Goal: Task Accomplishment & Management: Manage account settings

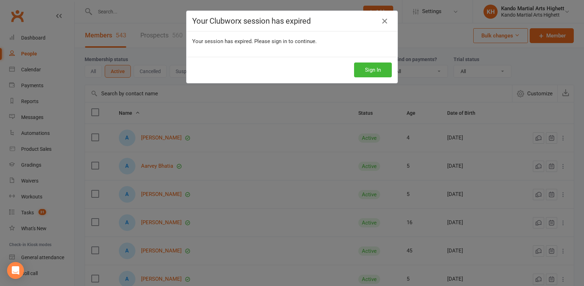
select select "100"
click at [366, 71] on button "Sign In" at bounding box center [373, 69] width 38 height 15
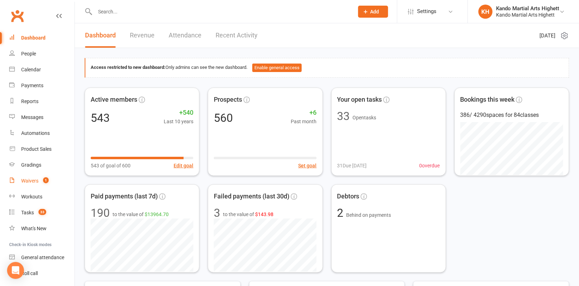
click at [32, 176] on link "Waivers 1" at bounding box center [41, 181] width 65 height 16
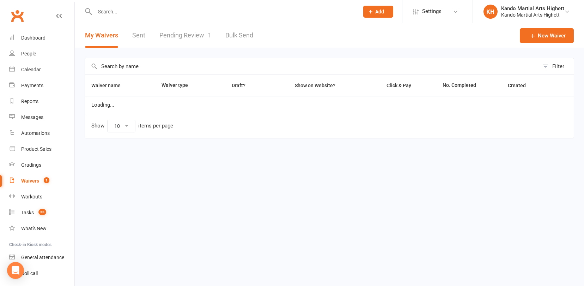
select select "100"
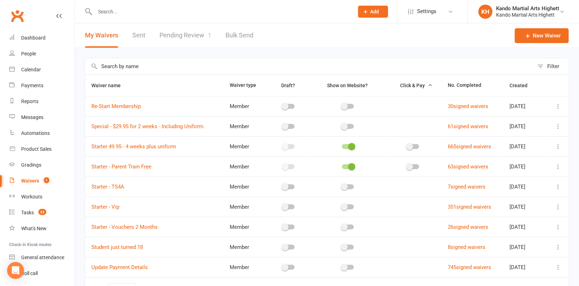
click at [198, 36] on link "Pending Review 1" at bounding box center [185, 35] width 52 height 24
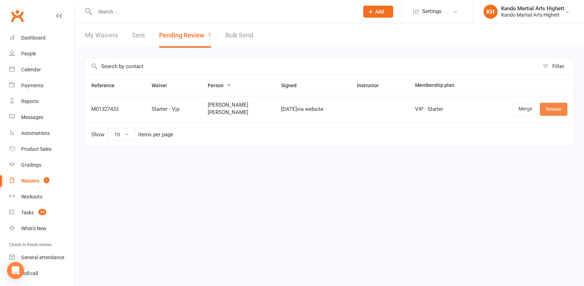
click at [551, 105] on link "Review" at bounding box center [553, 109] width 27 height 13
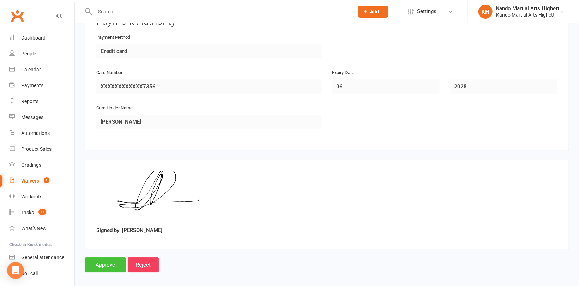
scroll to position [1099, 0]
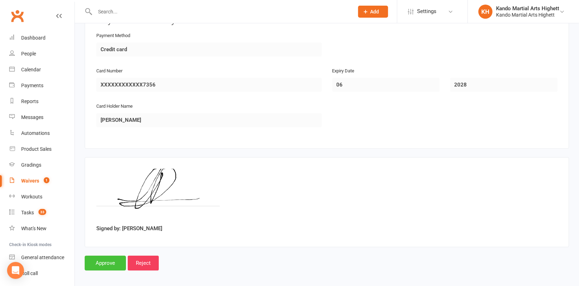
click at [110, 255] on input "Approve" at bounding box center [105, 262] width 41 height 15
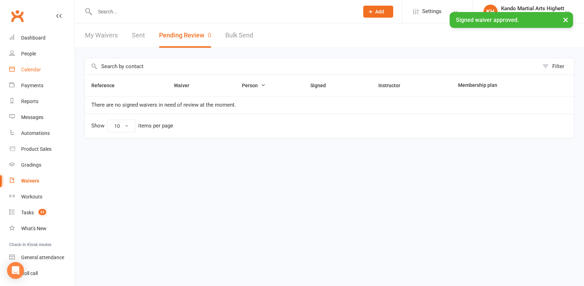
click at [47, 67] on link "Calendar" at bounding box center [41, 70] width 65 height 16
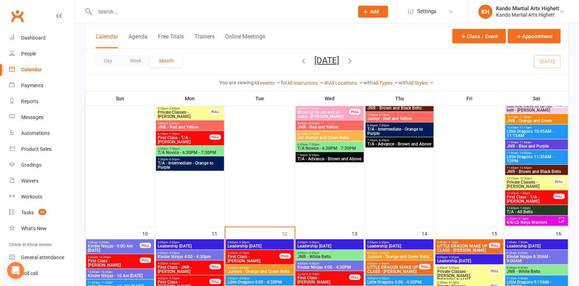
scroll to position [423, 0]
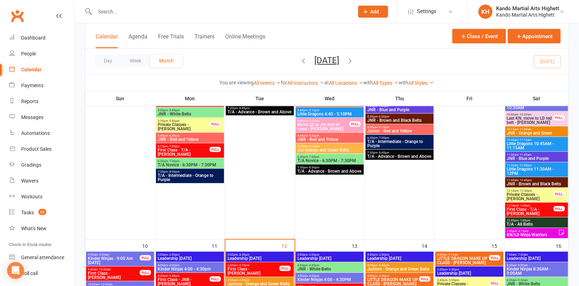
click at [136, 8] on input "text" at bounding box center [221, 12] width 256 height 10
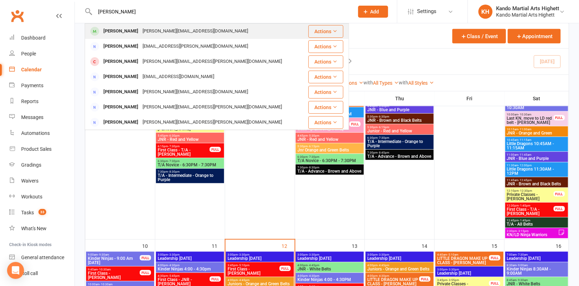
type input "Amy dohe"
click at [145, 32] on div "[PERSON_NAME][EMAIL_ADDRESS][DOMAIN_NAME]" at bounding box center [195, 31] width 110 height 10
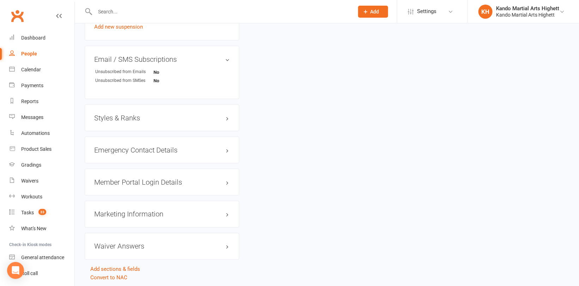
scroll to position [583, 0]
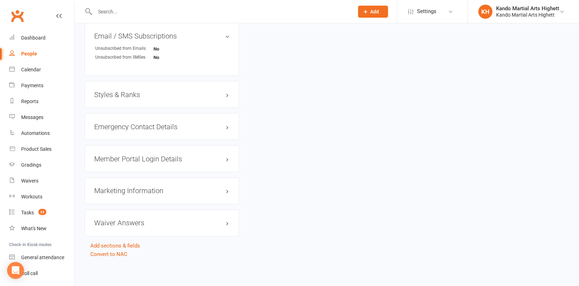
click at [99, 255] on link "Convert to NAC" at bounding box center [108, 254] width 37 height 6
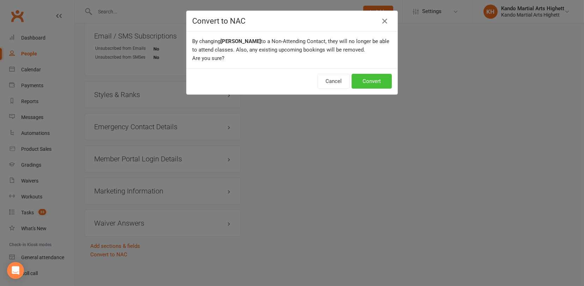
click at [365, 85] on button "Convert" at bounding box center [371, 81] width 40 height 15
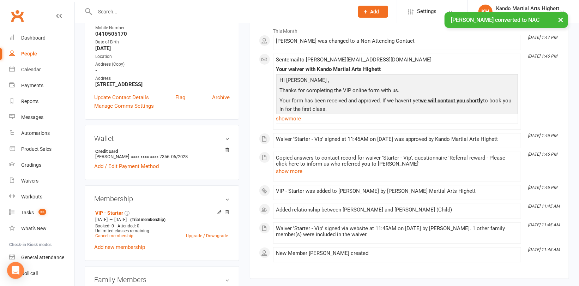
scroll to position [141, 0]
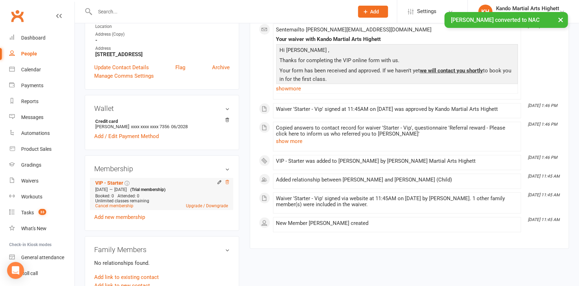
click at [228, 182] on icon at bounding box center [227, 181] width 5 height 5
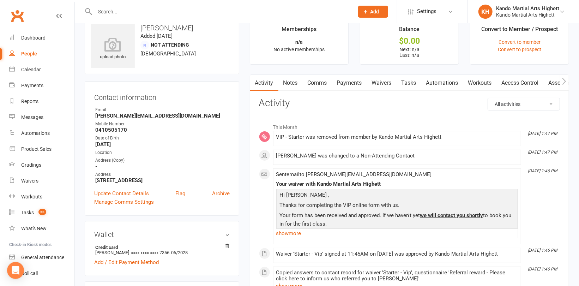
scroll to position [0, 0]
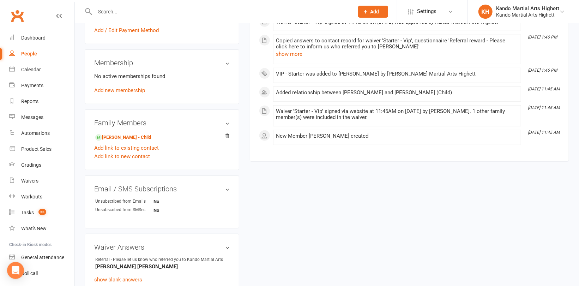
scroll to position [295, 0]
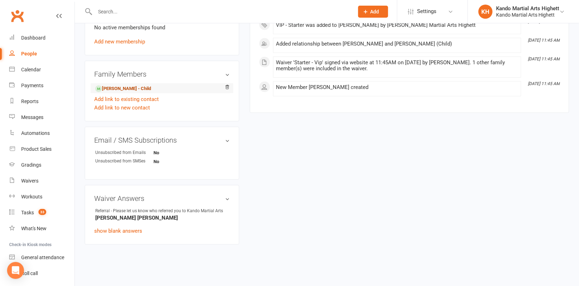
click at [120, 88] on link "[PERSON_NAME] - Child" at bounding box center [123, 88] width 56 height 7
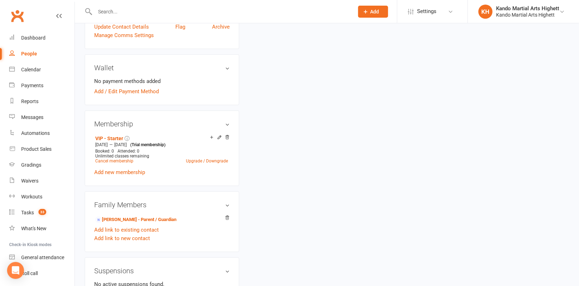
scroll to position [353, 0]
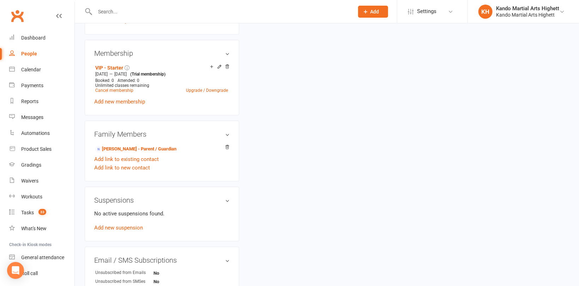
click at [127, 105] on div "VIP - Starter [DATE] — [DATE] (Trial membership) Booked: 0 Attended: 0 Unlimite…" at bounding box center [161, 83] width 135 height 43
click at [129, 104] on link "Add new membership" at bounding box center [119, 101] width 51 height 6
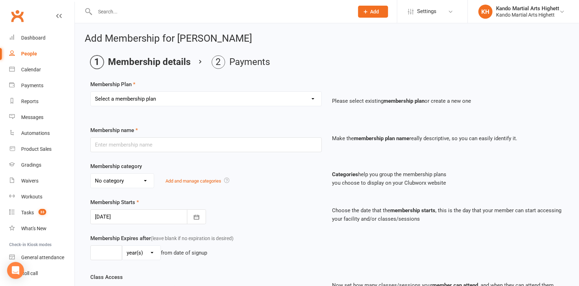
click at [171, 96] on select "Select a membership plan Create new Membership Plan Starter Program - 4 weeks p…" at bounding box center [206, 99] width 231 height 14
select select "14"
click at [91, 92] on select "Select a membership plan Create new Membership Plan Starter Program - 4 weeks p…" at bounding box center [206, 99] width 231 height 14
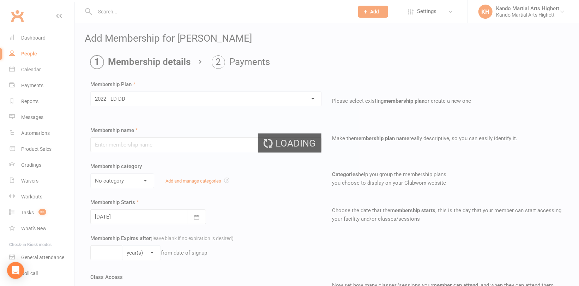
type input "2022 - LD DD"
select select "5"
type input "0"
type input "5"
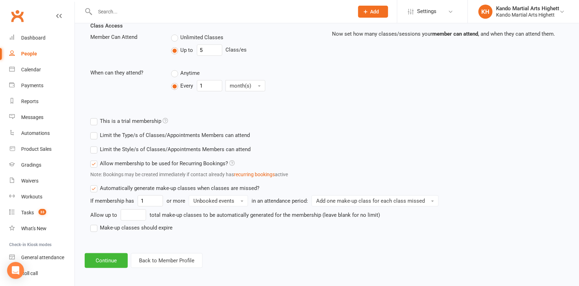
scroll to position [252, 0]
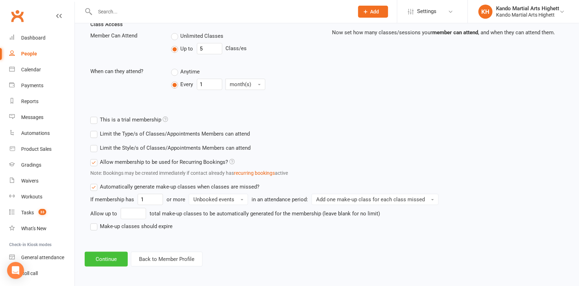
click at [109, 255] on button "Continue" at bounding box center [106, 258] width 43 height 15
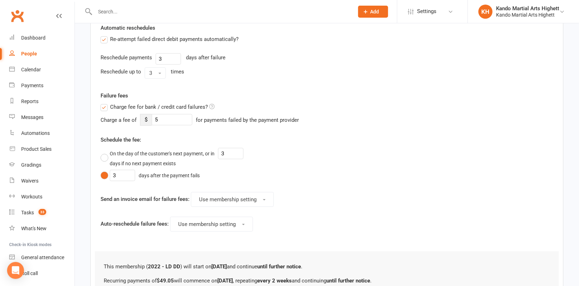
scroll to position [0, 0]
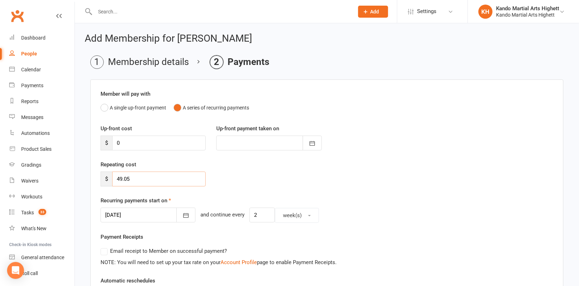
drag, startPoint x: 154, startPoint y: 178, endPoint x: 88, endPoint y: 169, distance: 66.1
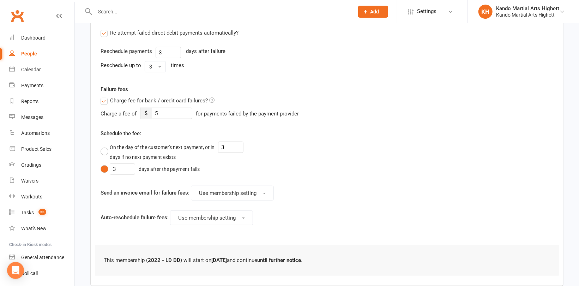
scroll to position [299, 0]
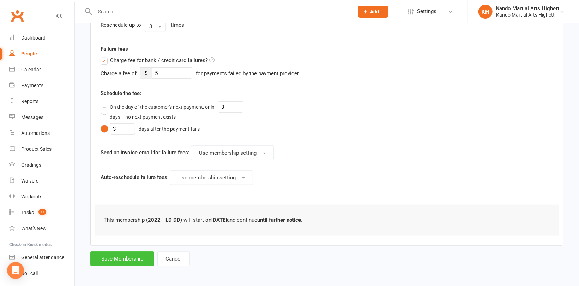
type input "0"
click at [107, 255] on button "Save Membership" at bounding box center [122, 258] width 64 height 15
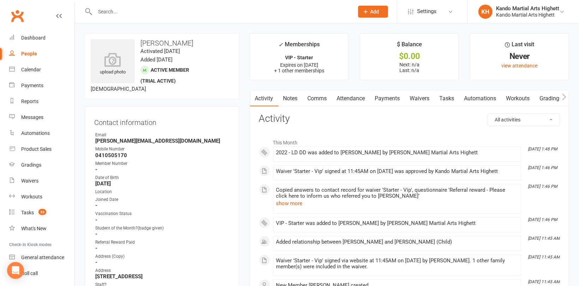
click at [346, 97] on link "Attendance" at bounding box center [351, 98] width 38 height 16
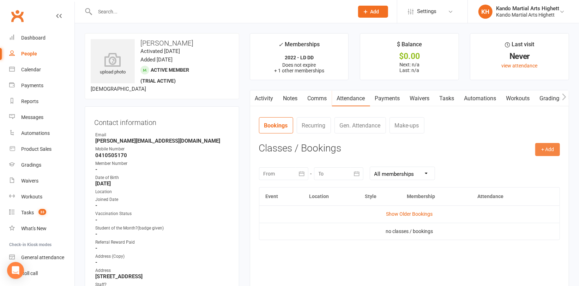
click at [546, 147] on button "+ Add" at bounding box center [547, 149] width 25 height 13
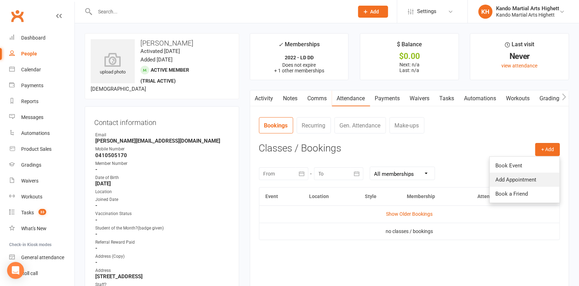
click at [509, 177] on link "Add Appointment" at bounding box center [524, 179] width 70 height 14
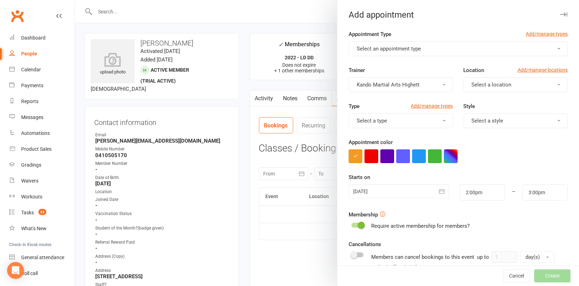
click at [445, 47] on button "Select an appointment type" at bounding box center [457, 48] width 219 height 15
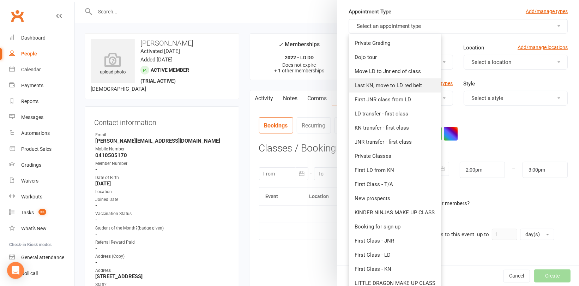
scroll to position [35, 0]
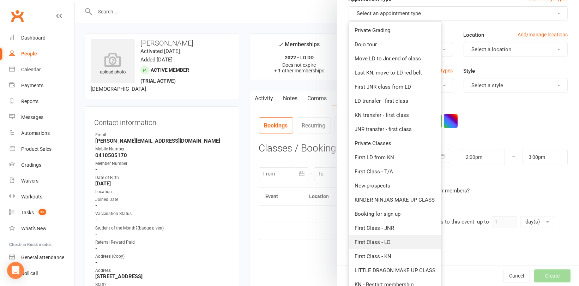
click at [383, 240] on span "First Class - LD" at bounding box center [372, 242] width 36 height 6
type input "2:30pm"
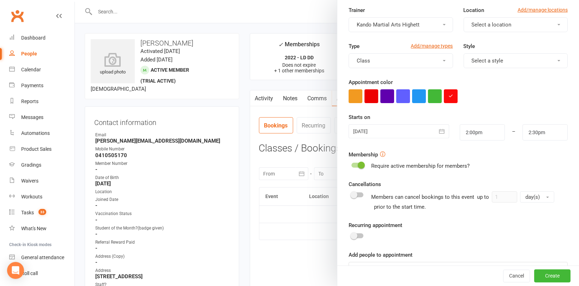
scroll to position [99, 0]
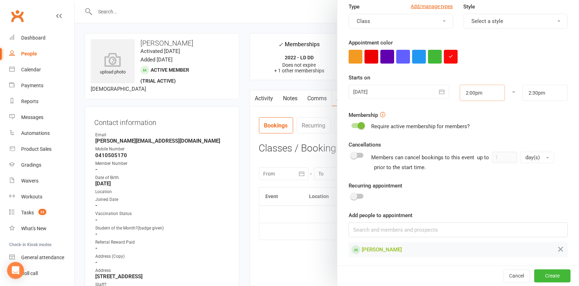
click at [473, 93] on input "2:00pm" at bounding box center [481, 93] width 45 height 16
type input "3:45pm"
click at [470, 119] on li "3:45pm" at bounding box center [477, 121] width 34 height 11
click at [535, 95] on input "2:30pm" at bounding box center [544, 93] width 45 height 16
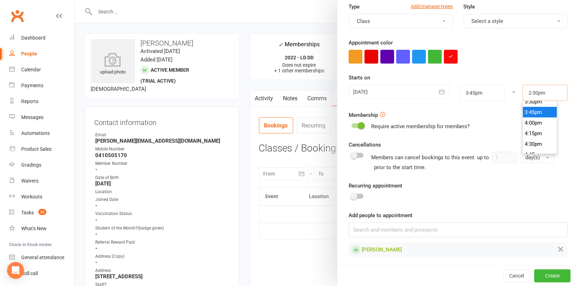
scroll to position [673, 0]
type input "4:30pm"
click at [528, 131] on li "4:30pm" at bounding box center [539, 131] width 34 height 11
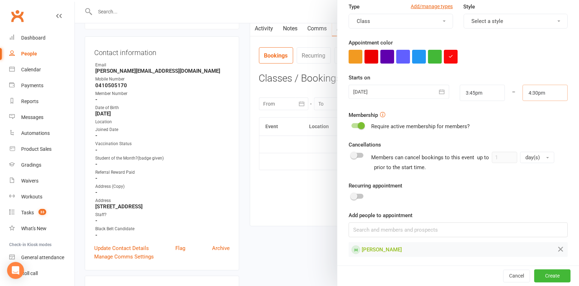
scroll to position [71, 0]
click at [548, 274] on button "Create" at bounding box center [552, 275] width 36 height 13
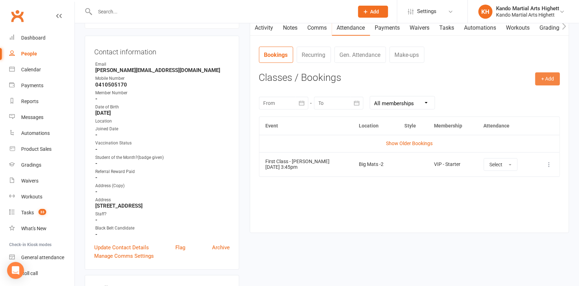
click at [545, 76] on button "+ Add" at bounding box center [547, 78] width 25 height 13
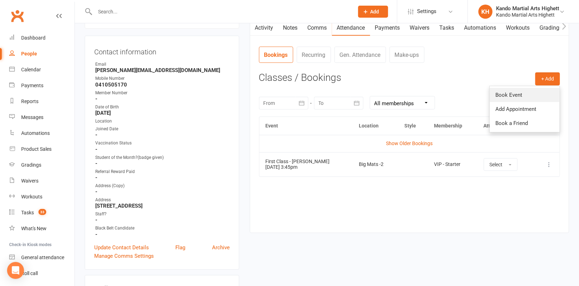
click at [522, 96] on link "Book Event" at bounding box center [524, 95] width 70 height 14
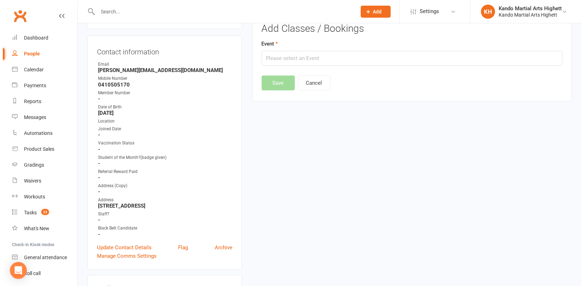
scroll to position [54, 0]
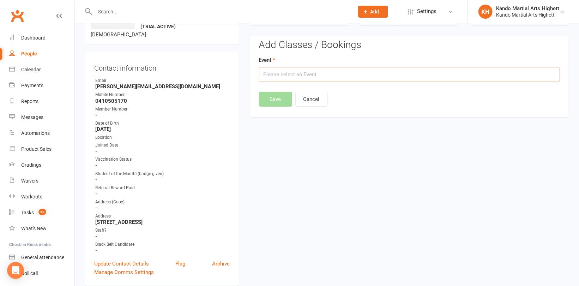
click at [367, 73] on input "text" at bounding box center [409, 74] width 301 height 15
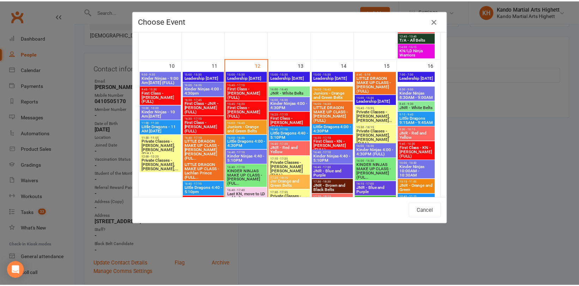
scroll to position [705, 0]
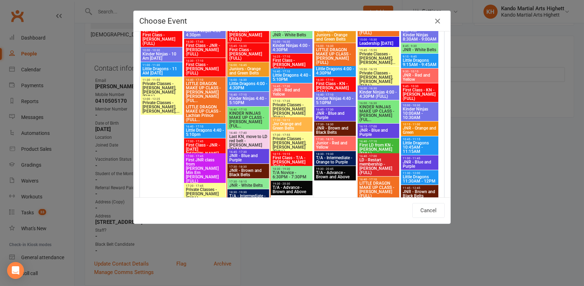
click at [257, 86] on span "Little Dragons 4:00 - 4:30PM" at bounding box center [248, 85] width 39 height 8
type input "Little Dragons 4:00 - 4:30PM - Aug 12, 2025 4:00:00 PM"
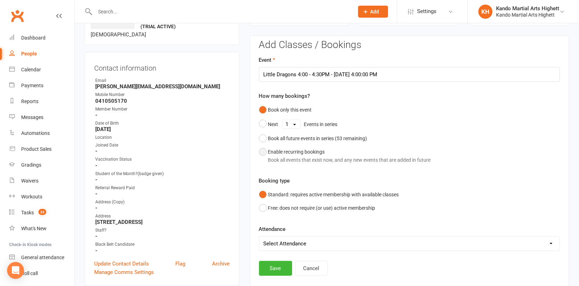
click at [284, 152] on div "Enable recurring bookings Book all events that exist now, and any new events th…" at bounding box center [349, 156] width 163 height 16
select select "book_from_now"
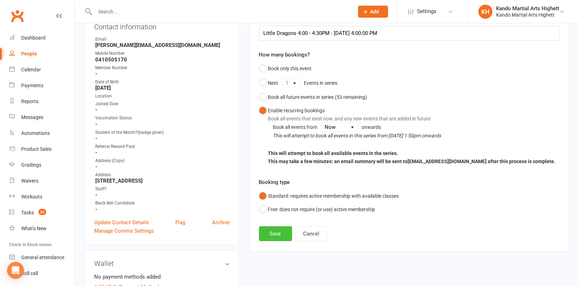
scroll to position [125, 0]
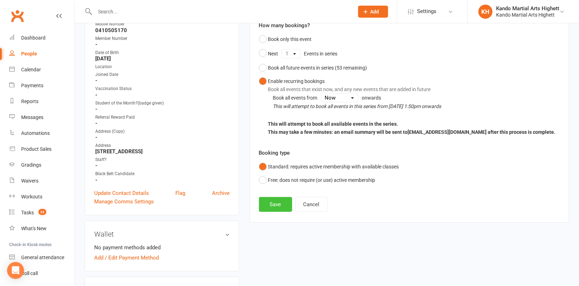
click at [272, 202] on button "Save" at bounding box center [275, 204] width 33 height 15
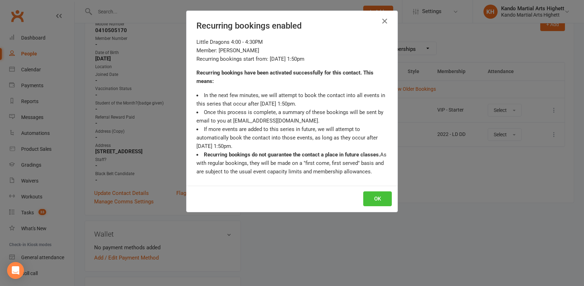
drag, startPoint x: 372, startPoint y: 200, endPoint x: 287, endPoint y: 208, distance: 85.7
click at [370, 199] on button "OK" at bounding box center [377, 198] width 29 height 15
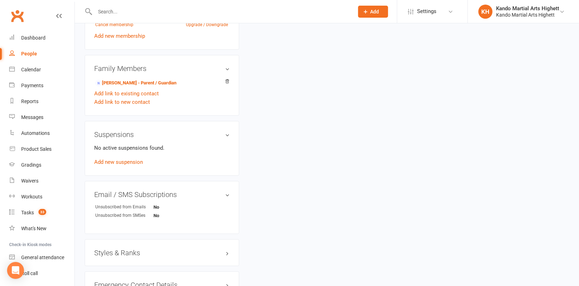
scroll to position [494, 0]
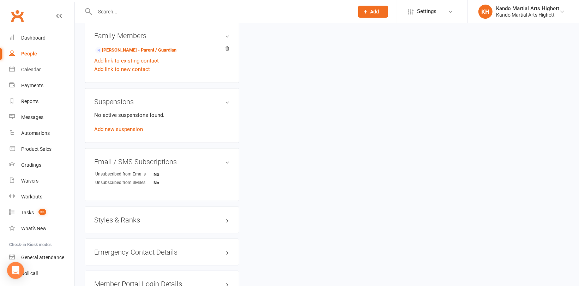
click at [106, 221] on h3 "Styles & Ranks" at bounding box center [161, 220] width 135 height 8
click at [108, 248] on link "Add new style" at bounding box center [110, 247] width 33 height 6
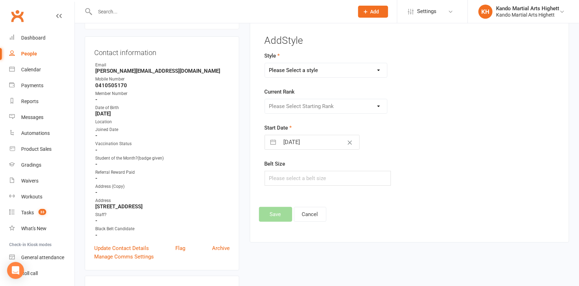
scroll to position [54, 0]
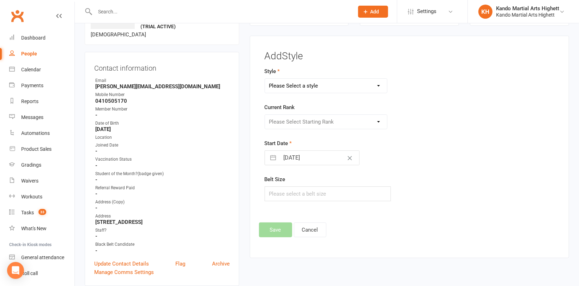
click at [305, 89] on select "Please Select a style Junior Kinder Ninja Leadership Little Dragon Teen and Adu…" at bounding box center [326, 86] width 122 height 14
select select "1194"
click at [265, 79] on select "Please Select a style Junior Kinder Ninja Leadership Little Dragon Teen and Adu…" at bounding box center [326, 86] width 122 height 14
click at [300, 126] on select "Please Select Starting Rank 1 - White 2 - Red 3 - Yellow 4 - Orange 5 - Green 6…" at bounding box center [326, 122] width 122 height 14
select select "11438"
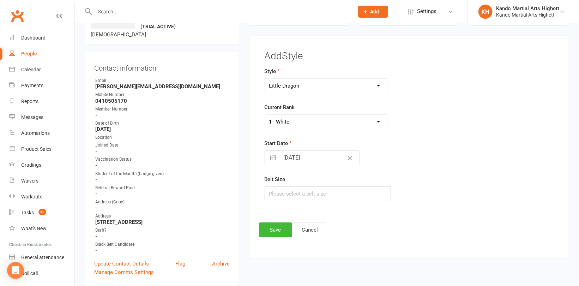
click at [265, 115] on select "Please Select Starting Rank 1 - White 2 - Red 3 - Yellow 4 - Orange 5 - Green 6…" at bounding box center [326, 122] width 122 height 14
click at [267, 225] on button "Save" at bounding box center [275, 229] width 33 height 15
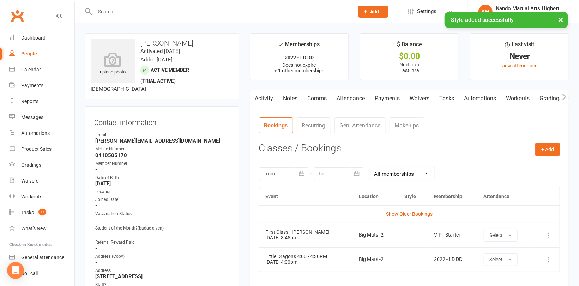
scroll to position [0, 0]
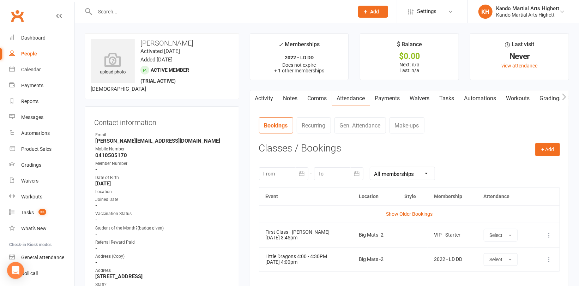
drag, startPoint x: 185, startPoint y: 42, endPoint x: 141, endPoint y: 45, distance: 43.8
click at [141, 45] on h3 "[PERSON_NAME]" at bounding box center [162, 43] width 142 height 8
copy h3 "[PERSON_NAME]"
click at [448, 99] on link "Tasks" at bounding box center [446, 98] width 25 height 16
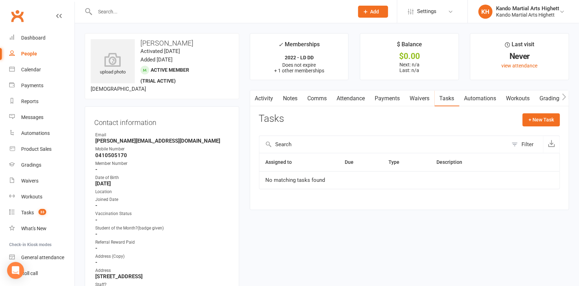
click at [422, 102] on link "Waivers" at bounding box center [420, 98] width 30 height 16
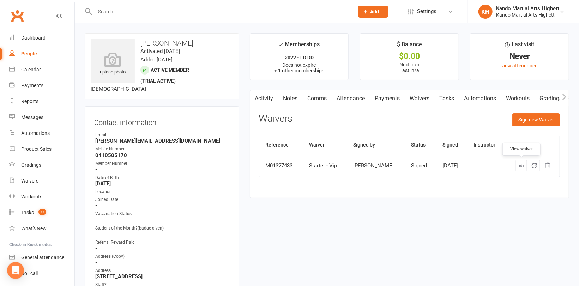
click at [518, 166] on link at bounding box center [520, 165] width 11 height 11
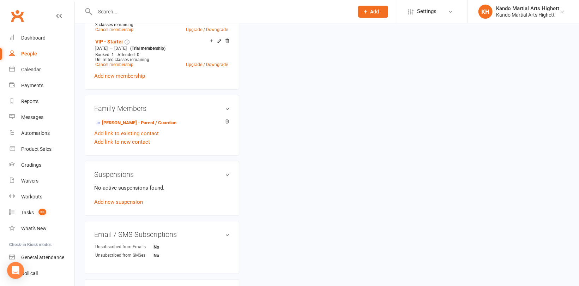
scroll to position [423, 0]
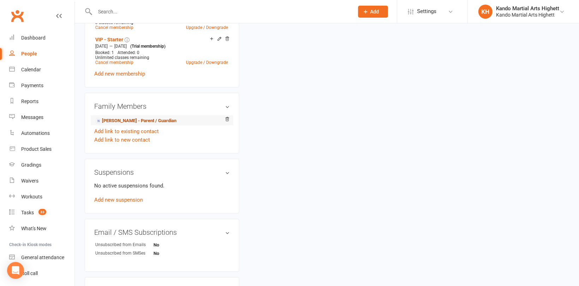
click at [126, 122] on link "Ammie Doherty - Parent / Guardian" at bounding box center [135, 120] width 81 height 7
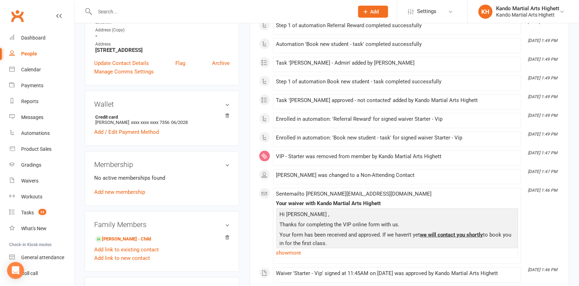
scroll to position [176, 0]
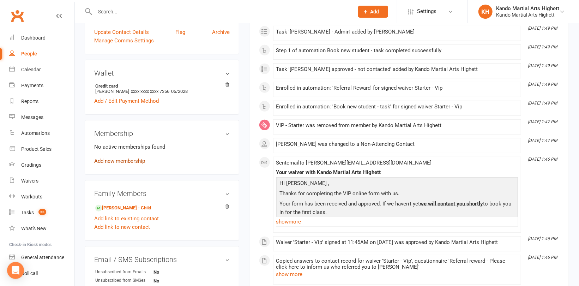
click at [120, 163] on link "Add new membership" at bounding box center [119, 161] width 51 height 6
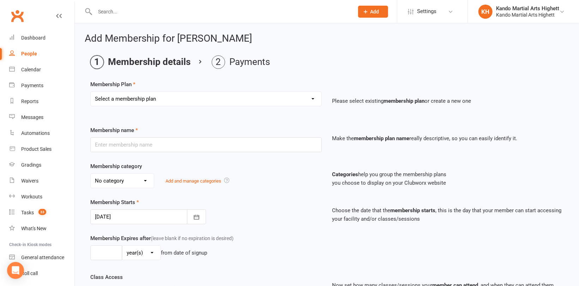
click at [175, 100] on select "Select a membership plan Create new Membership Plan Starter Program - 4 weeks p…" at bounding box center [206, 99] width 231 height 14
select select "14"
click at [91, 92] on select "Select a membership plan Create new Membership Plan Starter Program - 4 weeks p…" at bounding box center [206, 99] width 231 height 14
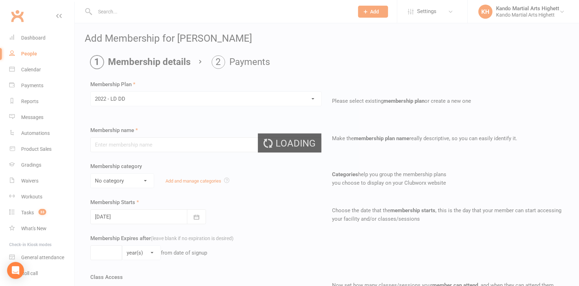
type input "2022 - LD DD"
select select "5"
type input "0"
type input "5"
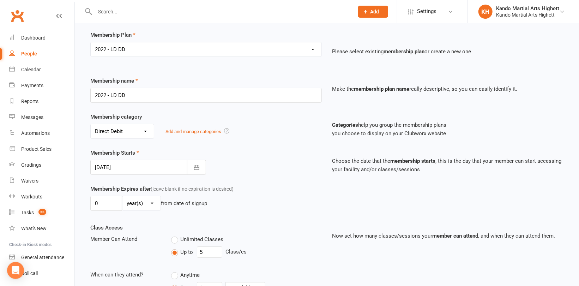
scroll to position [18, 0]
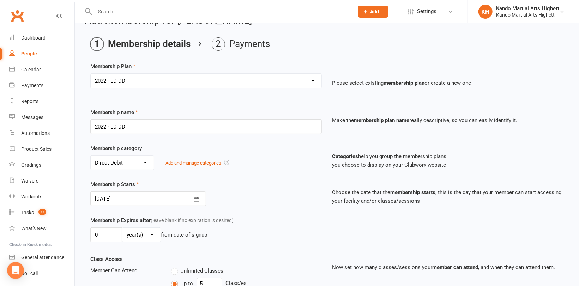
click at [131, 201] on div at bounding box center [148, 198] width 116 height 15
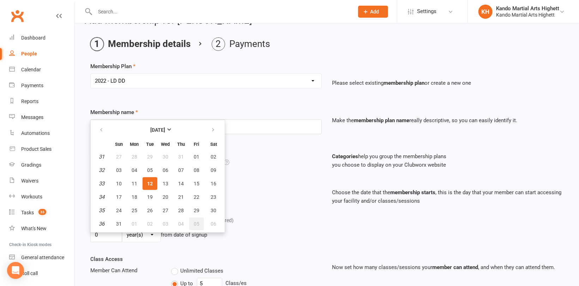
click at [196, 221] on span "05" at bounding box center [197, 224] width 6 height 6
type input "05 Sep 2025"
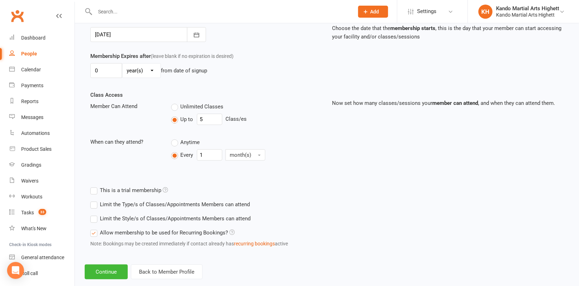
scroll to position [194, 0]
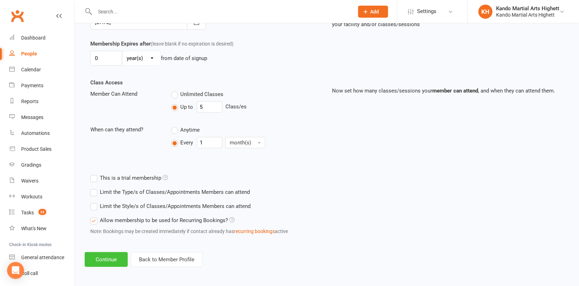
click at [102, 260] on button "Continue" at bounding box center [106, 259] width 43 height 15
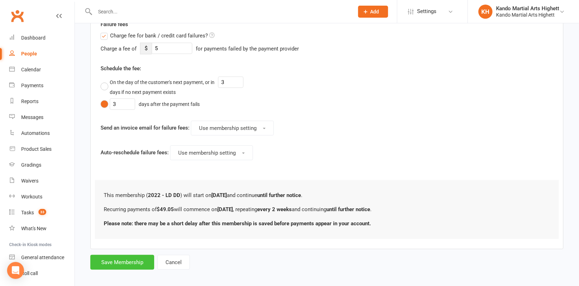
scroll to position [327, 0]
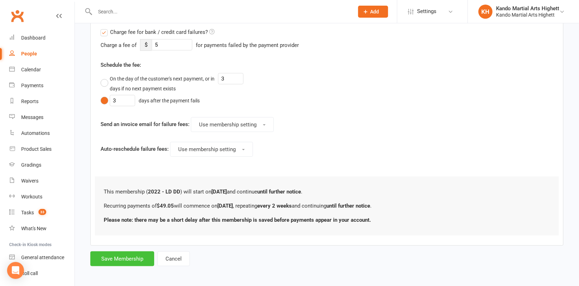
click at [113, 252] on button "Save Membership" at bounding box center [122, 258] width 64 height 15
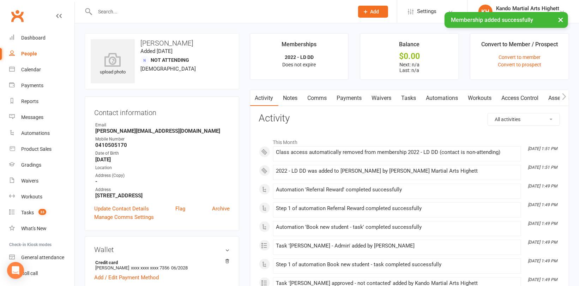
click at [416, 95] on link "Tasks" at bounding box center [408, 98] width 25 height 16
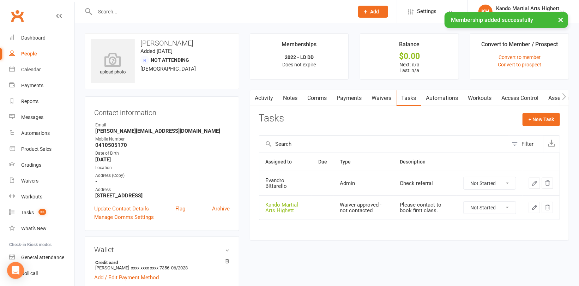
click at [484, 180] on select "Not Started In Progress Waiting Complete" at bounding box center [489, 183] width 52 height 12
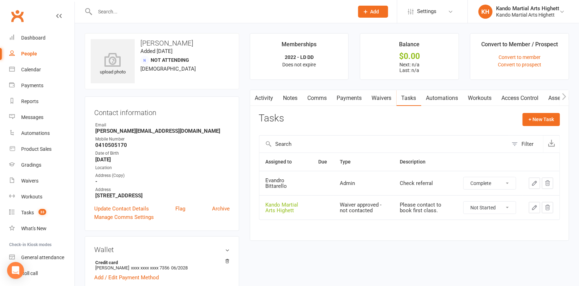
click at [463, 177] on select "Not Started In Progress Waiting Complete" at bounding box center [489, 183] width 52 height 12
select select "unstarted"
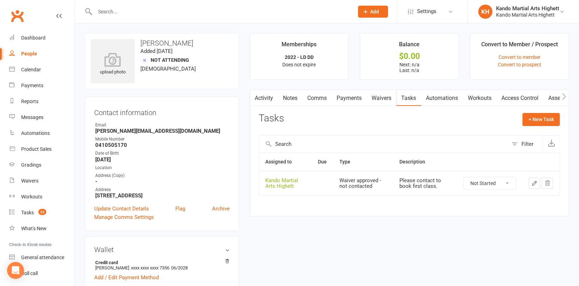
click at [479, 186] on select "Not Started In Progress Waiting Complete" at bounding box center [489, 183] width 52 height 12
click at [463, 177] on select "Not Started In Progress Waiting Complete" at bounding box center [489, 183] width 52 height 12
select select "unstarted"
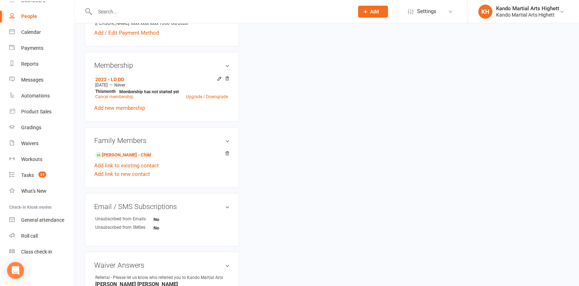
scroll to position [247, 0]
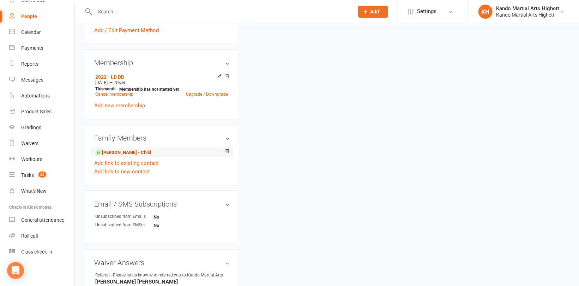
click at [131, 152] on link "Leo Kritikakis - Child" at bounding box center [123, 152] width 56 height 7
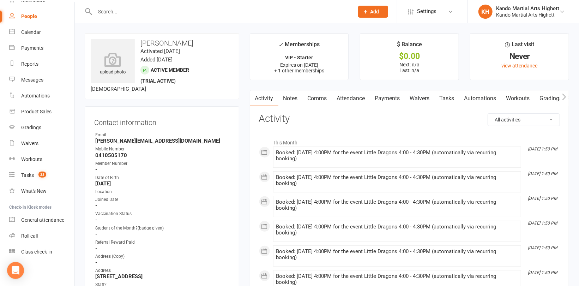
click at [443, 99] on link "Tasks" at bounding box center [446, 98] width 25 height 16
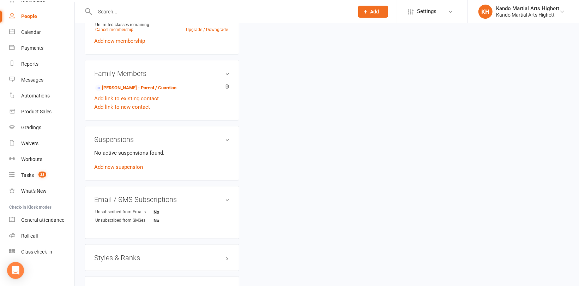
scroll to position [458, 0]
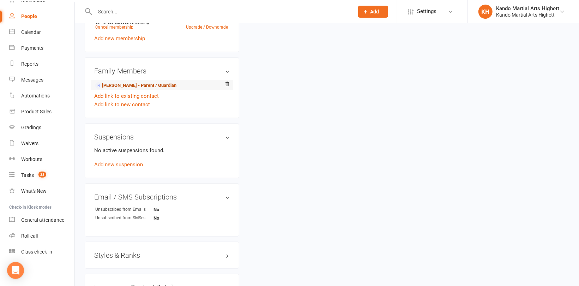
click at [156, 86] on link "Ammie Doherty - Parent / Guardian" at bounding box center [135, 85] width 81 height 7
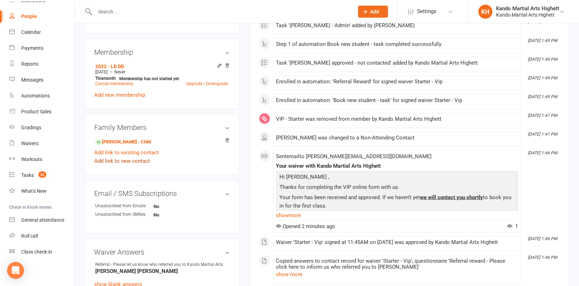
scroll to position [294, 0]
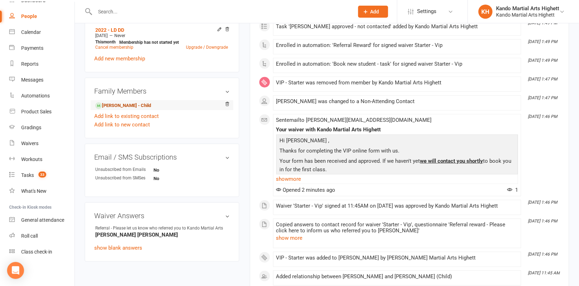
click at [120, 105] on link "Leo Kritikakis - Child" at bounding box center [123, 105] width 56 height 7
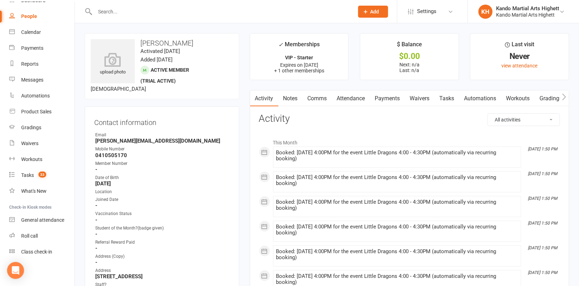
drag, startPoint x: 183, startPoint y: 42, endPoint x: 139, endPoint y: 41, distance: 44.1
click at [139, 41] on h3 "[PERSON_NAME]" at bounding box center [162, 43] width 142 height 8
copy h3 "[PERSON_NAME]"
click at [30, 31] on div "Calendar" at bounding box center [31, 32] width 20 height 6
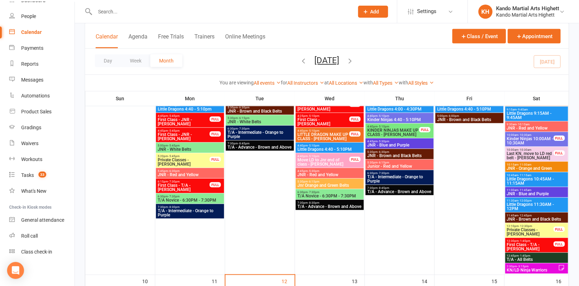
scroll to position [494, 0]
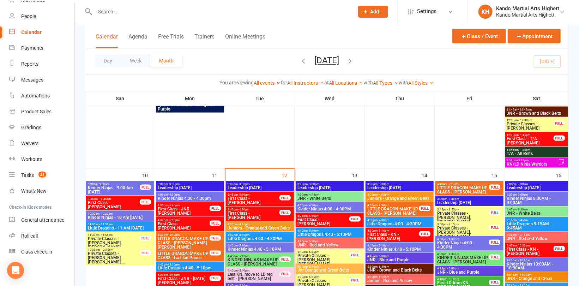
click at [262, 200] on span "First Class - LD - George Crosher" at bounding box center [253, 200] width 53 height 8
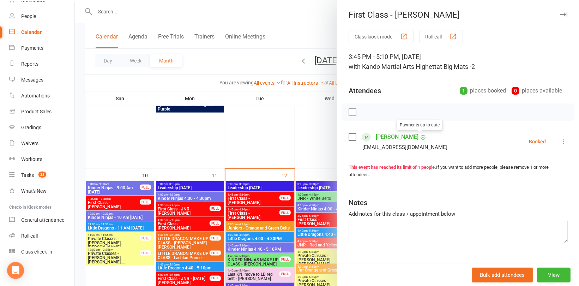
click at [407, 136] on link "George Crosher" at bounding box center [396, 136] width 43 height 11
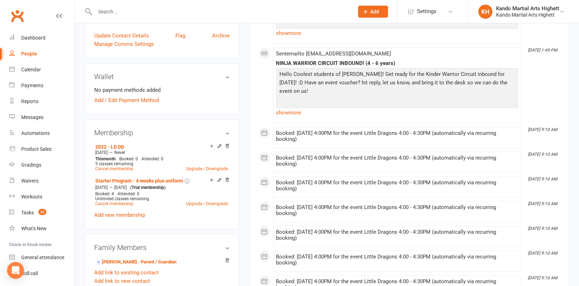
click at [22, 55] on div "People" at bounding box center [29, 54] width 16 height 6
select select "100"
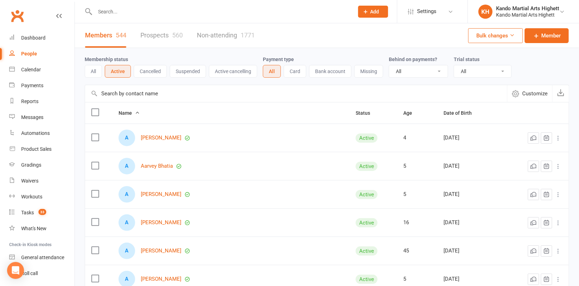
click at [101, 9] on input "text" at bounding box center [221, 12] width 256 height 10
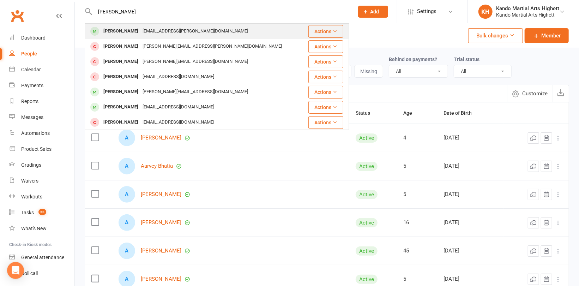
type input "Oscar rand"
click at [115, 31] on div "Oscar Randon" at bounding box center [120, 31] width 39 height 10
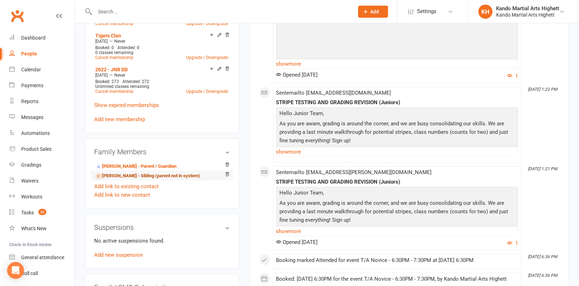
scroll to position [423, 0]
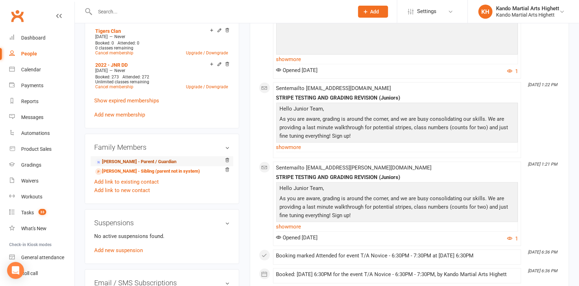
click at [115, 158] on link "Victoria Randon - Parent / Guardian" at bounding box center [135, 161] width 81 height 7
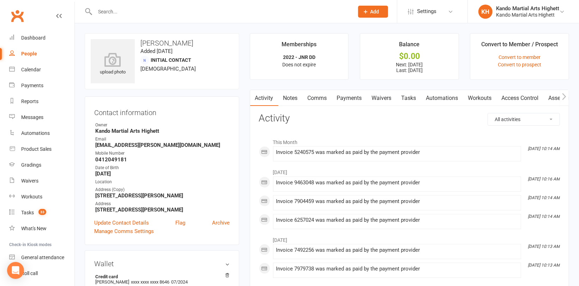
click at [20, 55] on link "People" at bounding box center [41, 54] width 65 height 16
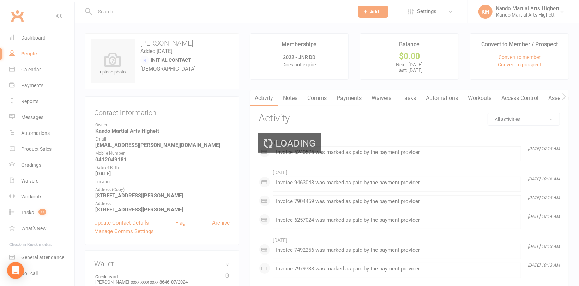
select select "100"
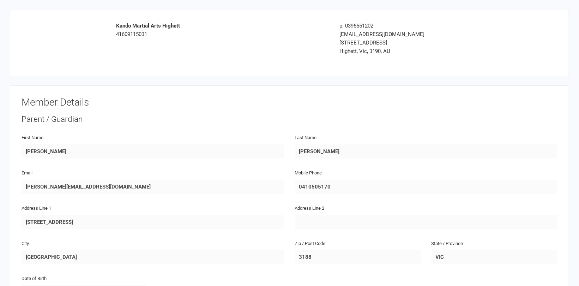
drag, startPoint x: 0, startPoint y: 0, endPoint x: 200, endPoint y: 102, distance: 224.5
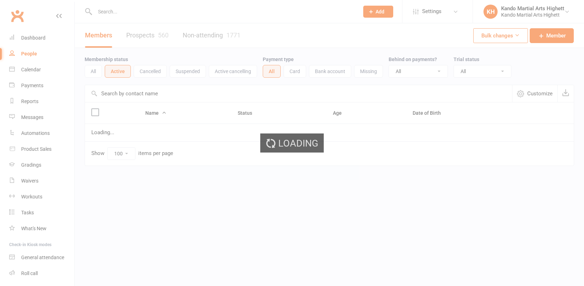
select select "100"
click at [125, 10] on input "text" at bounding box center [223, 12] width 261 height 10
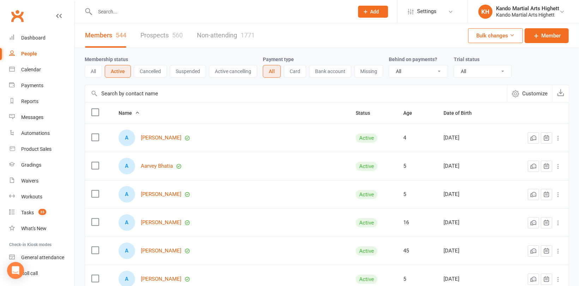
click at [122, 13] on input "text" at bounding box center [221, 12] width 256 height 10
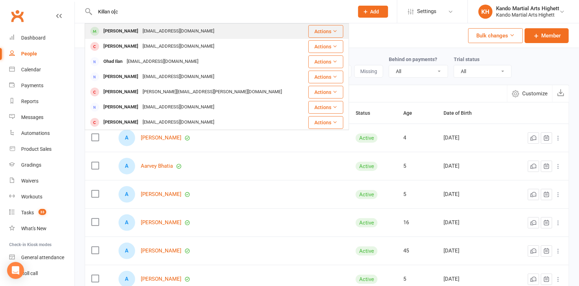
type input "Killan o[c"
click at [126, 30] on div "[PERSON_NAME]" at bounding box center [120, 31] width 39 height 10
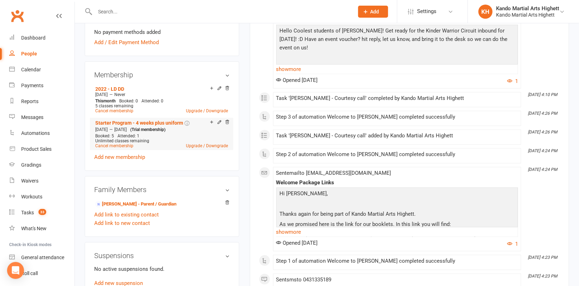
scroll to position [353, 0]
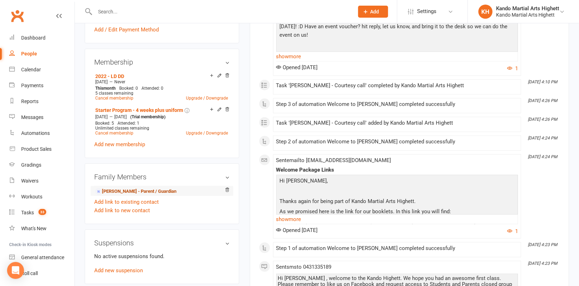
click at [136, 188] on link "[PERSON_NAME] - Parent / Guardian" at bounding box center [135, 191] width 81 height 7
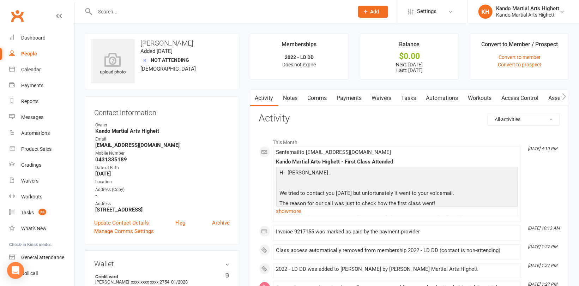
click at [322, 95] on link "Comms" at bounding box center [316, 98] width 29 height 16
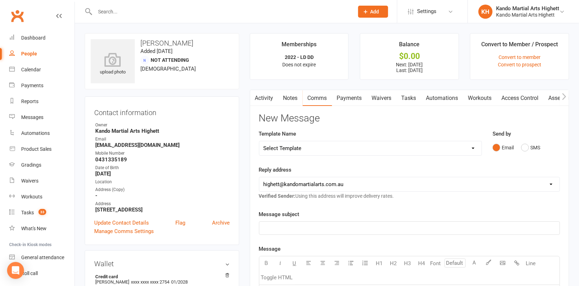
click at [317, 147] on select "Select Template [Email] 2_Booking Confirmation Required [Email] 3_Booking Confi…" at bounding box center [370, 148] width 222 height 14
select select "21"
click at [259, 141] on select "Select Template [Email] 2_Booking Confirmation Required [Email] 3_Booking Confi…" at bounding box center [370, 148] width 222 height 14
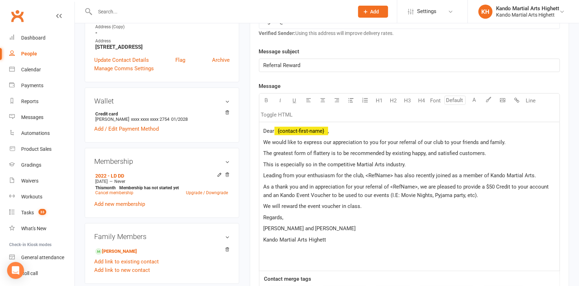
scroll to position [212, 0]
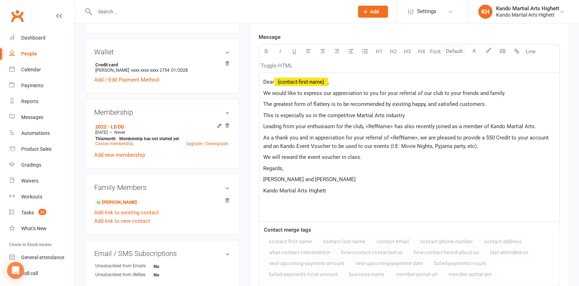
click at [356, 120] on div "Dear ﻿ {contact-first-name} , We would like to express our appreciation to you …" at bounding box center [409, 147] width 300 height 149
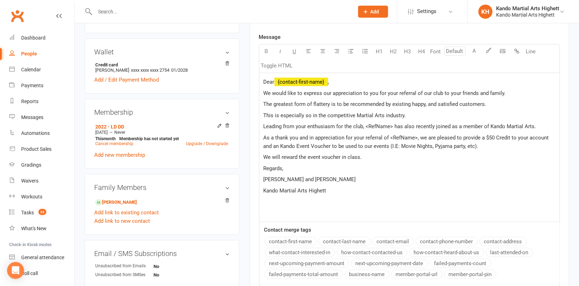
click at [390, 126] on span "Leading from your enthusiasm for the club, <RefName> has also recently joined a…" at bounding box center [399, 126] width 273 height 6
drag, startPoint x: 416, startPoint y: 137, endPoint x: 390, endPoint y: 139, distance: 26.5
click at [390, 139] on span "As a thank you and in appreciation for your referral of <RefName>, we are pleas…" at bounding box center [406, 141] width 287 height 15
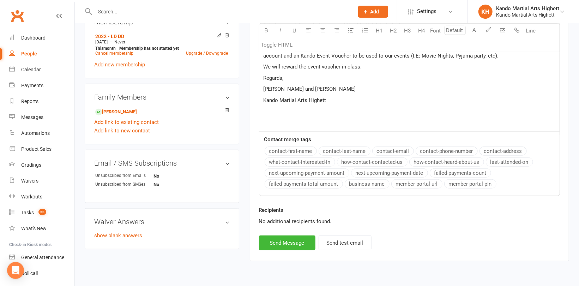
scroll to position [320, 0]
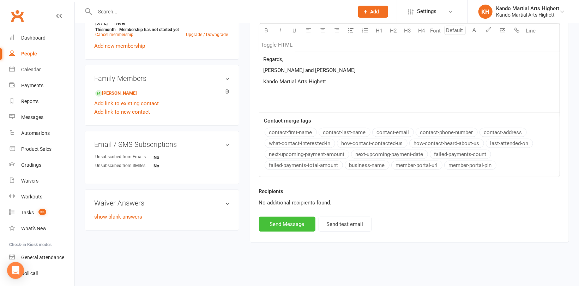
click at [298, 221] on button "Send Message" at bounding box center [287, 223] width 56 height 15
select select
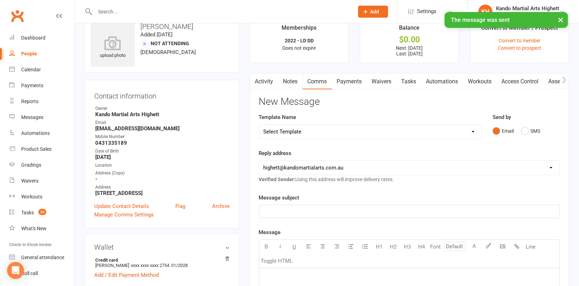
scroll to position [0, 0]
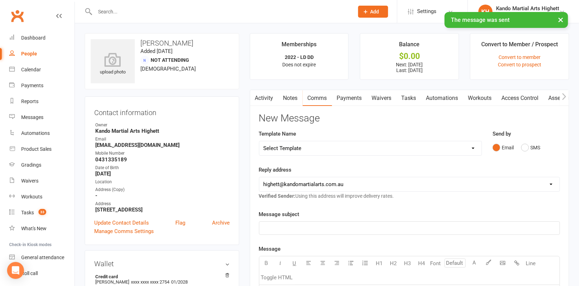
click at [353, 96] on link "Payments" at bounding box center [349, 98] width 35 height 16
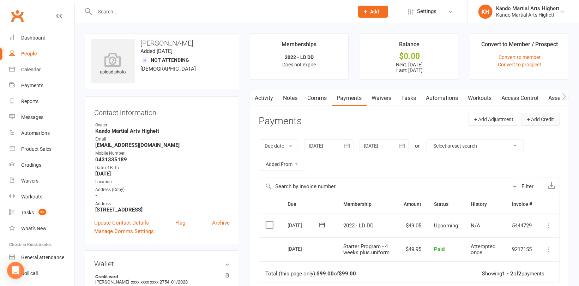
click at [540, 121] on button "+ Add Credit" at bounding box center [540, 119] width 39 height 13
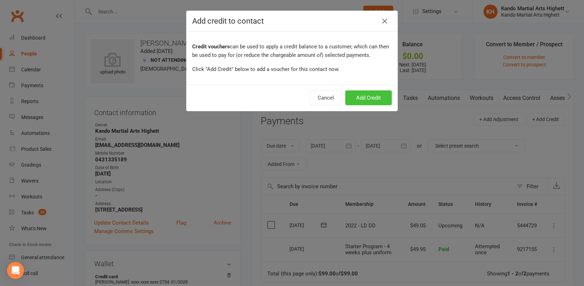
click at [355, 94] on button "Add Credit" at bounding box center [368, 97] width 47 height 15
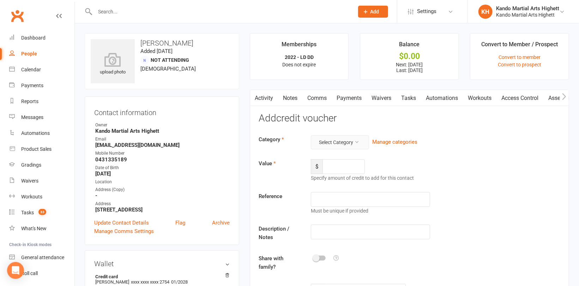
click at [345, 139] on button "Select Category" at bounding box center [340, 142] width 58 height 14
click at [327, 155] on link "Referral reward" at bounding box center [329, 159] width 70 height 14
click at [337, 165] on input "number" at bounding box center [343, 166] width 42 height 15
type input "50"
click at [341, 195] on input "text" at bounding box center [370, 199] width 119 height 15
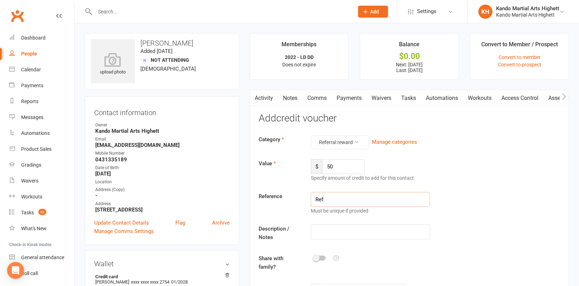
paste input "[PERSON_NAME]"
type input "Ref: [PERSON_NAME]"
drag, startPoint x: 380, startPoint y: 201, endPoint x: 310, endPoint y: 201, distance: 70.2
click at [310, 201] on div "Ref: [PERSON_NAME] Must be unique if provided" at bounding box center [370, 203] width 130 height 23
paste input "Ref: [PERSON_NAME]"
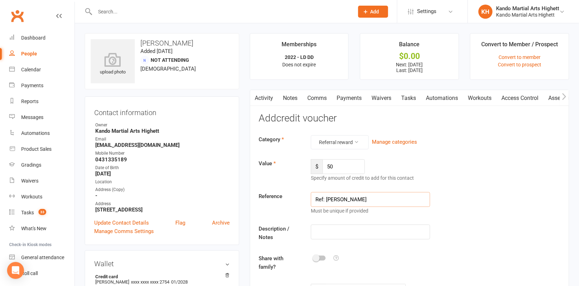
type input "Ref: [PERSON_NAME]"
click at [336, 235] on input "text" at bounding box center [370, 231] width 119 height 15
paste input "Ref: [PERSON_NAME]"
type input "Ref: [PERSON_NAME]"
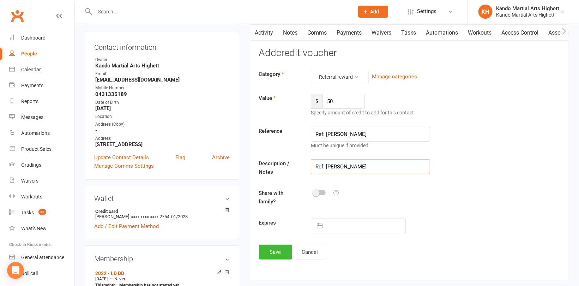
scroll to position [106, 0]
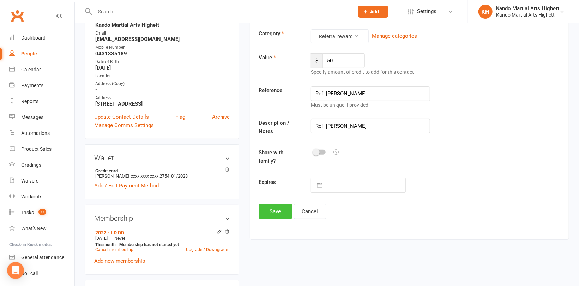
click at [275, 210] on button "Save" at bounding box center [275, 211] width 33 height 15
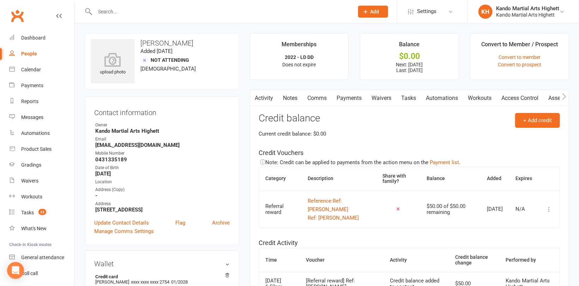
scroll to position [0, 0]
click at [350, 100] on link "Payments" at bounding box center [349, 98] width 35 height 16
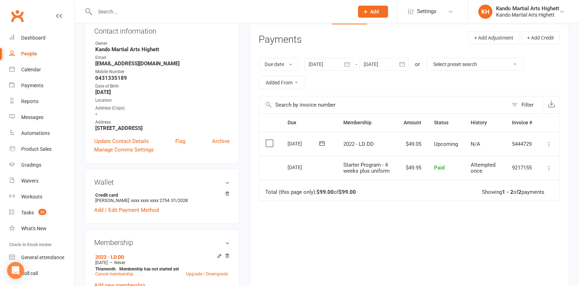
scroll to position [141, 0]
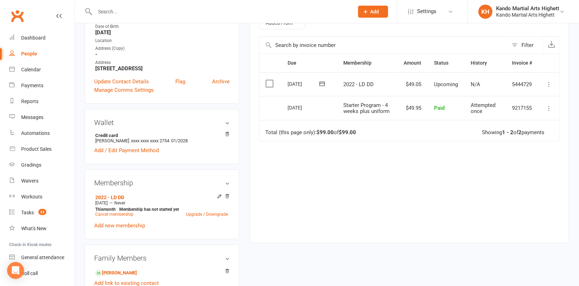
click at [549, 83] on icon at bounding box center [548, 84] width 7 height 7
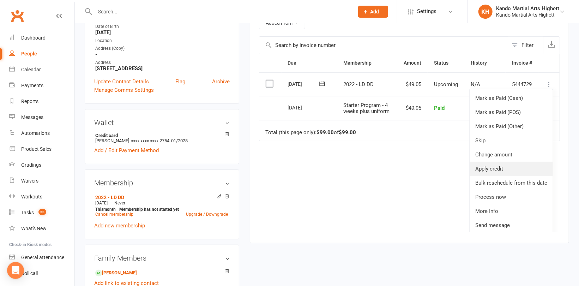
click at [496, 162] on link "Apply credit" at bounding box center [510, 168] width 83 height 14
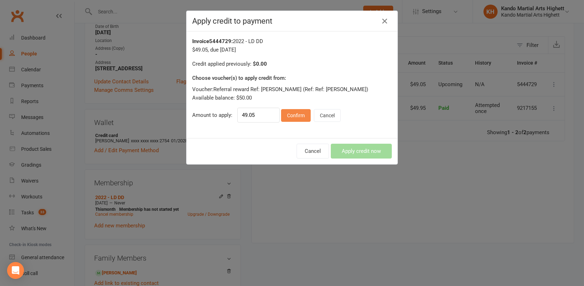
click at [286, 115] on button "Confirm" at bounding box center [296, 115] width 30 height 13
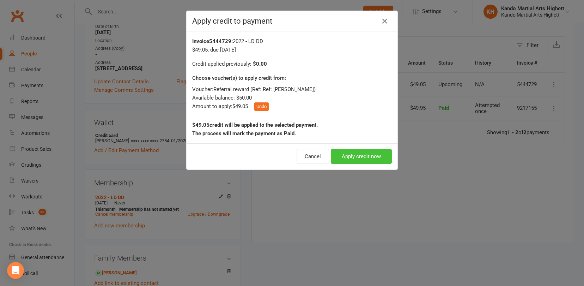
click at [366, 154] on button "Apply credit now" at bounding box center [361, 156] width 61 height 15
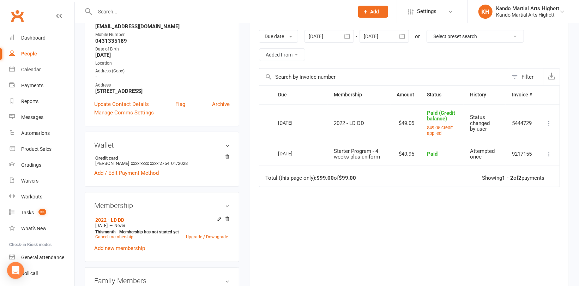
scroll to position [71, 0]
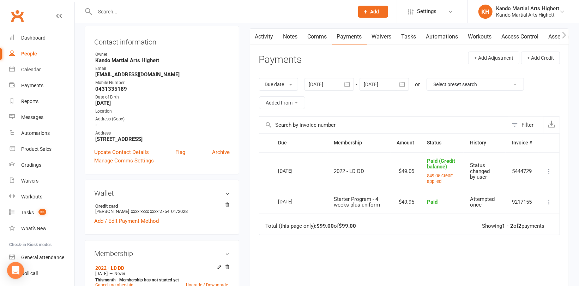
drag, startPoint x: 385, startPoint y: 85, endPoint x: 405, endPoint y: 99, distance: 24.1
click at [386, 85] on div at bounding box center [383, 84] width 49 height 13
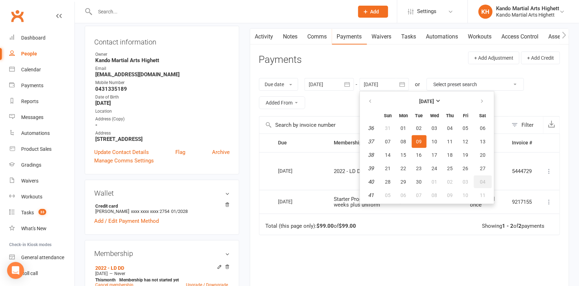
click at [483, 186] on button "04" at bounding box center [482, 181] width 18 height 13
type input "[DATE]"
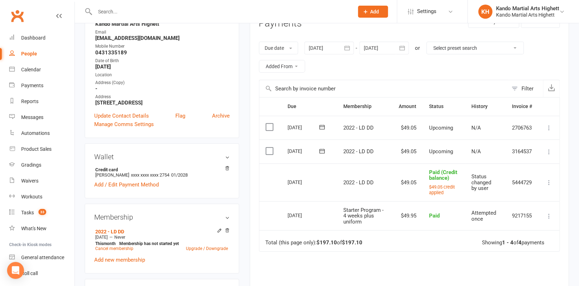
scroll to position [176, 0]
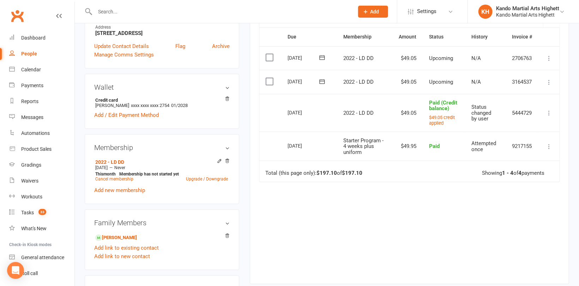
click at [549, 81] on icon at bounding box center [548, 82] width 7 height 7
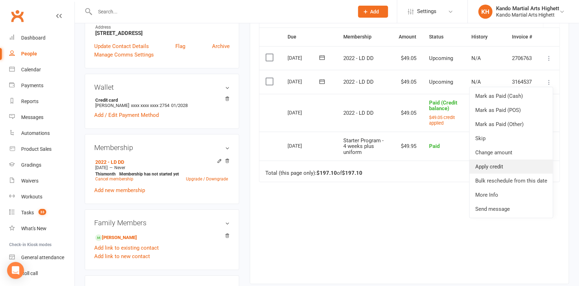
click at [506, 163] on link "Apply credit" at bounding box center [510, 166] width 83 height 14
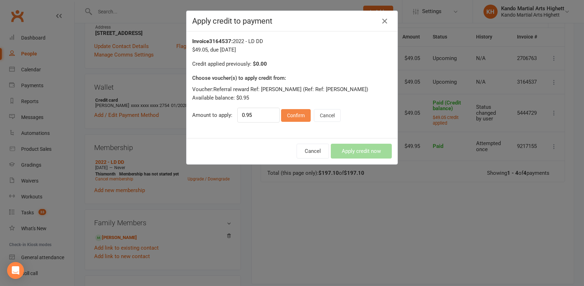
click at [290, 117] on button "Confirm" at bounding box center [296, 115] width 30 height 13
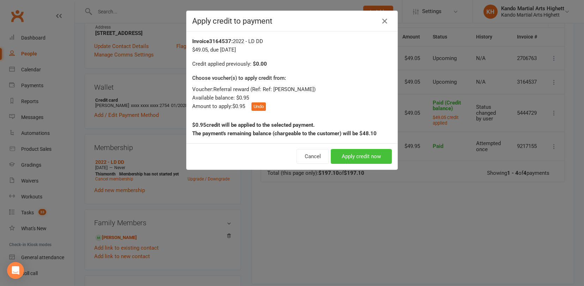
click at [355, 153] on button "Apply credit now" at bounding box center [361, 156] width 61 height 15
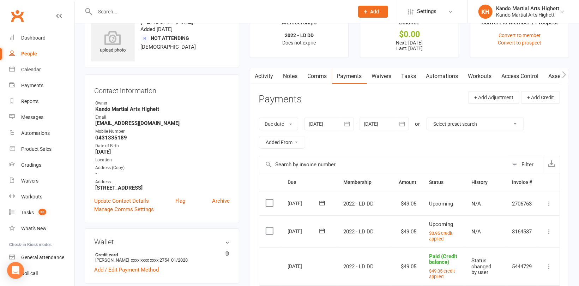
scroll to position [0, 0]
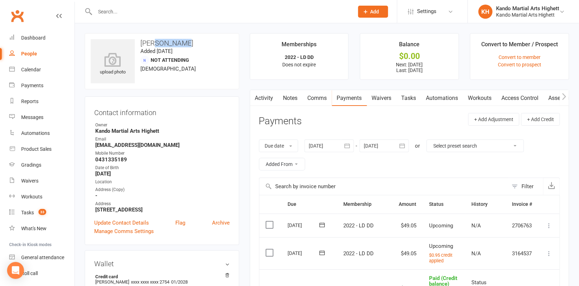
drag, startPoint x: 186, startPoint y: 42, endPoint x: 153, endPoint y: 41, distance: 33.2
click at [153, 41] on h3 "[PERSON_NAME]" at bounding box center [162, 43] width 142 height 8
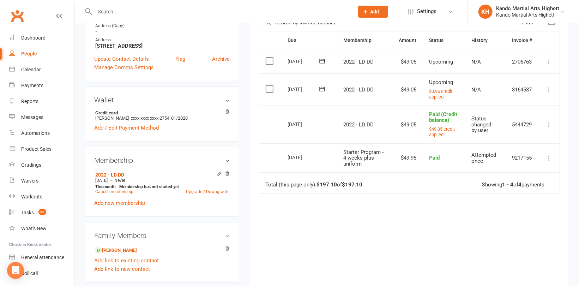
scroll to position [212, 0]
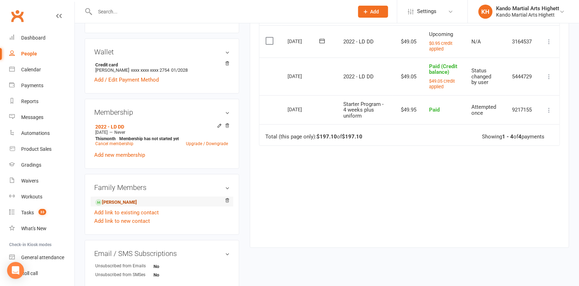
click at [136, 199] on link "[PERSON_NAME]" at bounding box center [116, 201] width 42 height 7
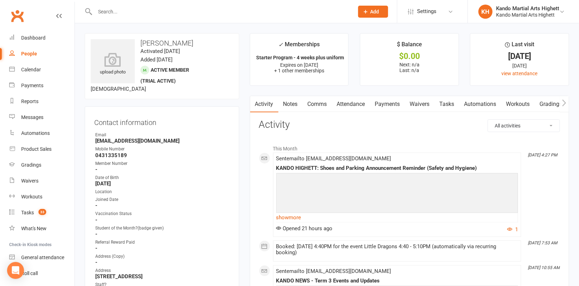
click at [349, 104] on link "Attendance" at bounding box center [351, 104] width 38 height 16
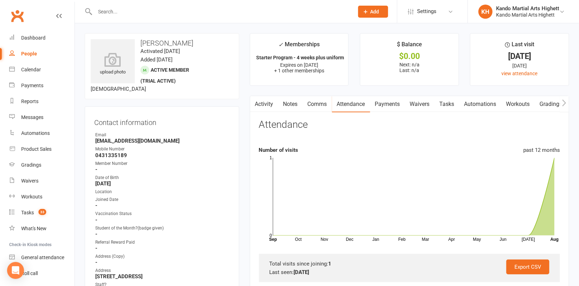
drag, startPoint x: 188, startPoint y: 43, endPoint x: 140, endPoint y: 46, distance: 47.7
click at [140, 46] on h3 "[PERSON_NAME]" at bounding box center [162, 43] width 142 height 8
copy h3 "[PERSON_NAME]"
